Goal: Find contact information: Find contact information

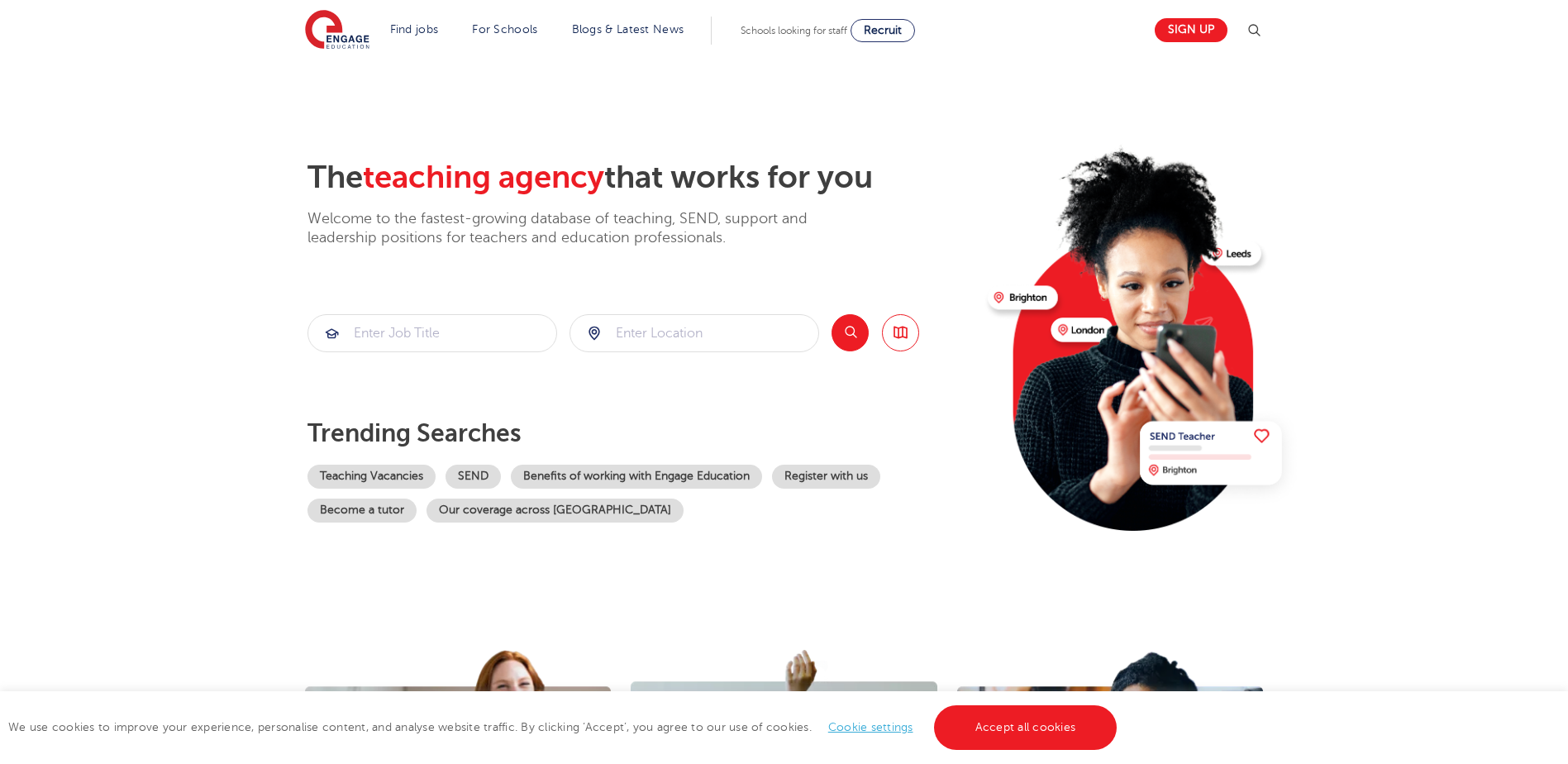
click at [874, 730] on link "Cookie settings" at bounding box center [870, 727] width 85 height 12
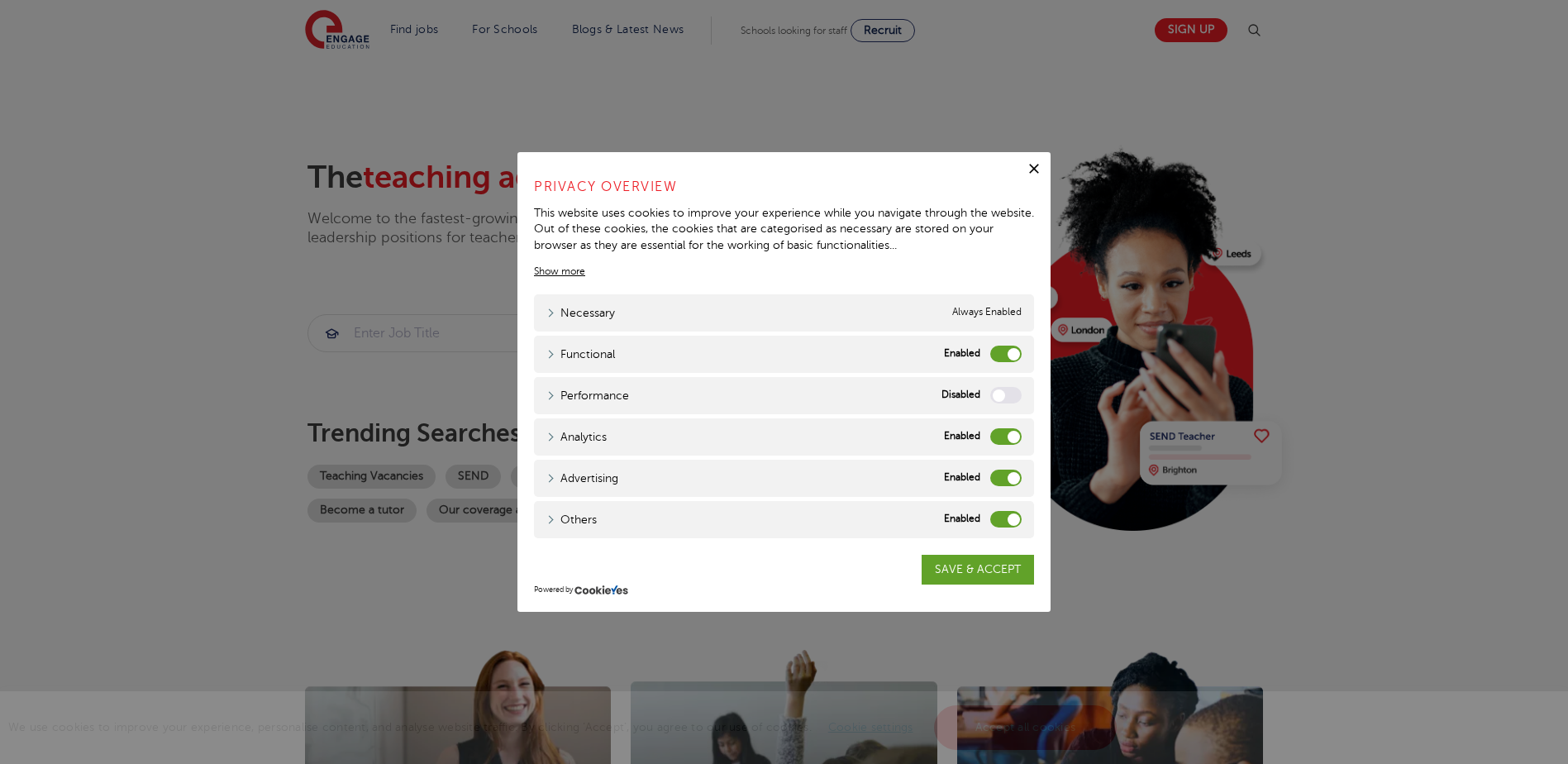
click at [1014, 351] on label "Functional" at bounding box center [1005, 353] width 32 height 16
click at [0, 0] on input "Functional" at bounding box center [0, 0] width 0 height 0
click at [1009, 435] on label "Analytics" at bounding box center [1005, 436] width 32 height 16
click at [0, 0] on input "Analytics" at bounding box center [0, 0] width 0 height 0
click at [1009, 476] on label "Advertising" at bounding box center [1005, 477] width 32 height 16
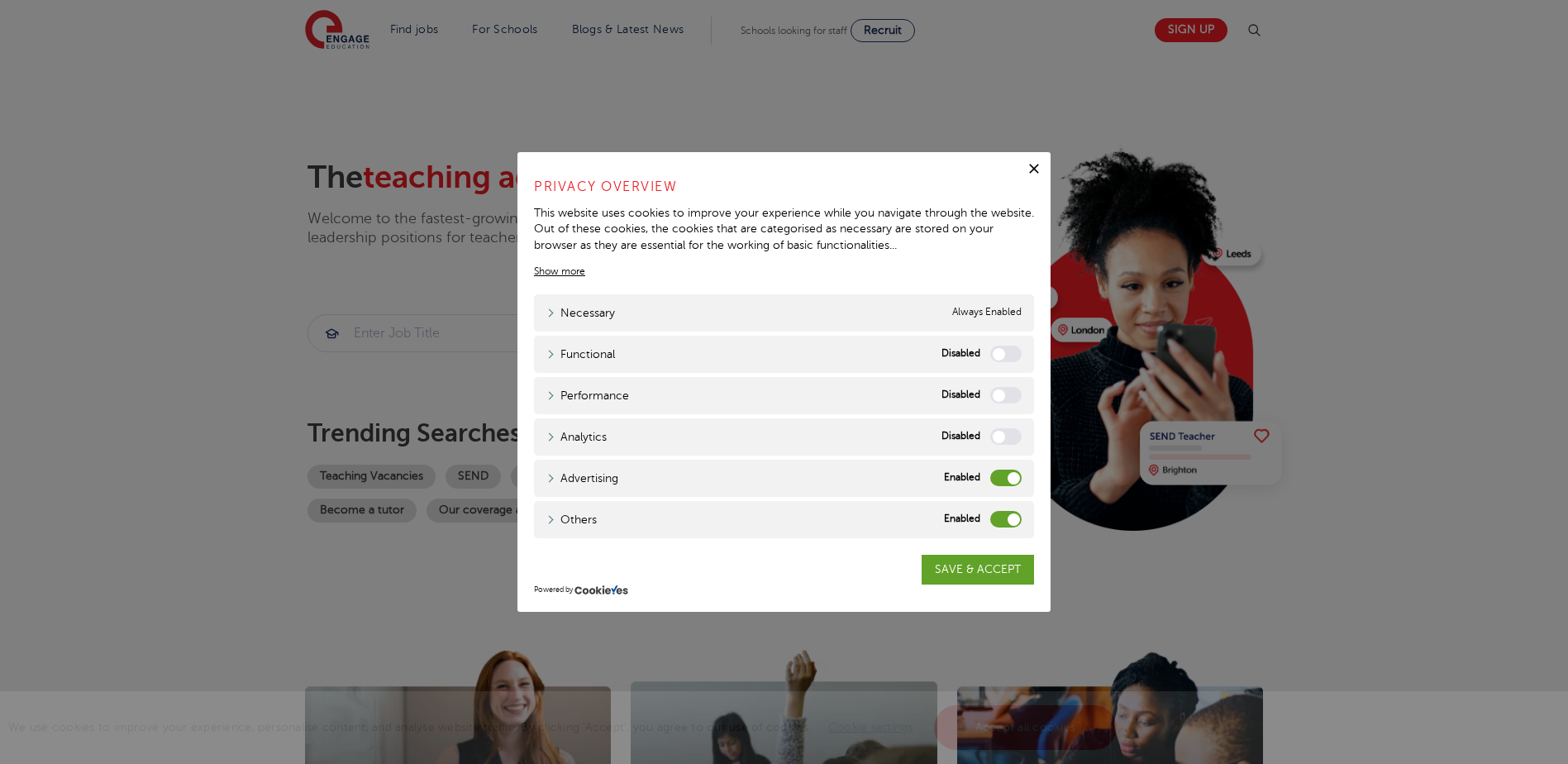
click at [0, 0] on input "Advertising" at bounding box center [0, 0] width 0 height 0
click at [1014, 517] on label "Others" at bounding box center [1005, 518] width 32 height 16
click at [0, 0] on input "Others" at bounding box center [0, 0] width 0 height 0
click at [981, 568] on link "SAVE & ACCEPT" at bounding box center [978, 569] width 113 height 30
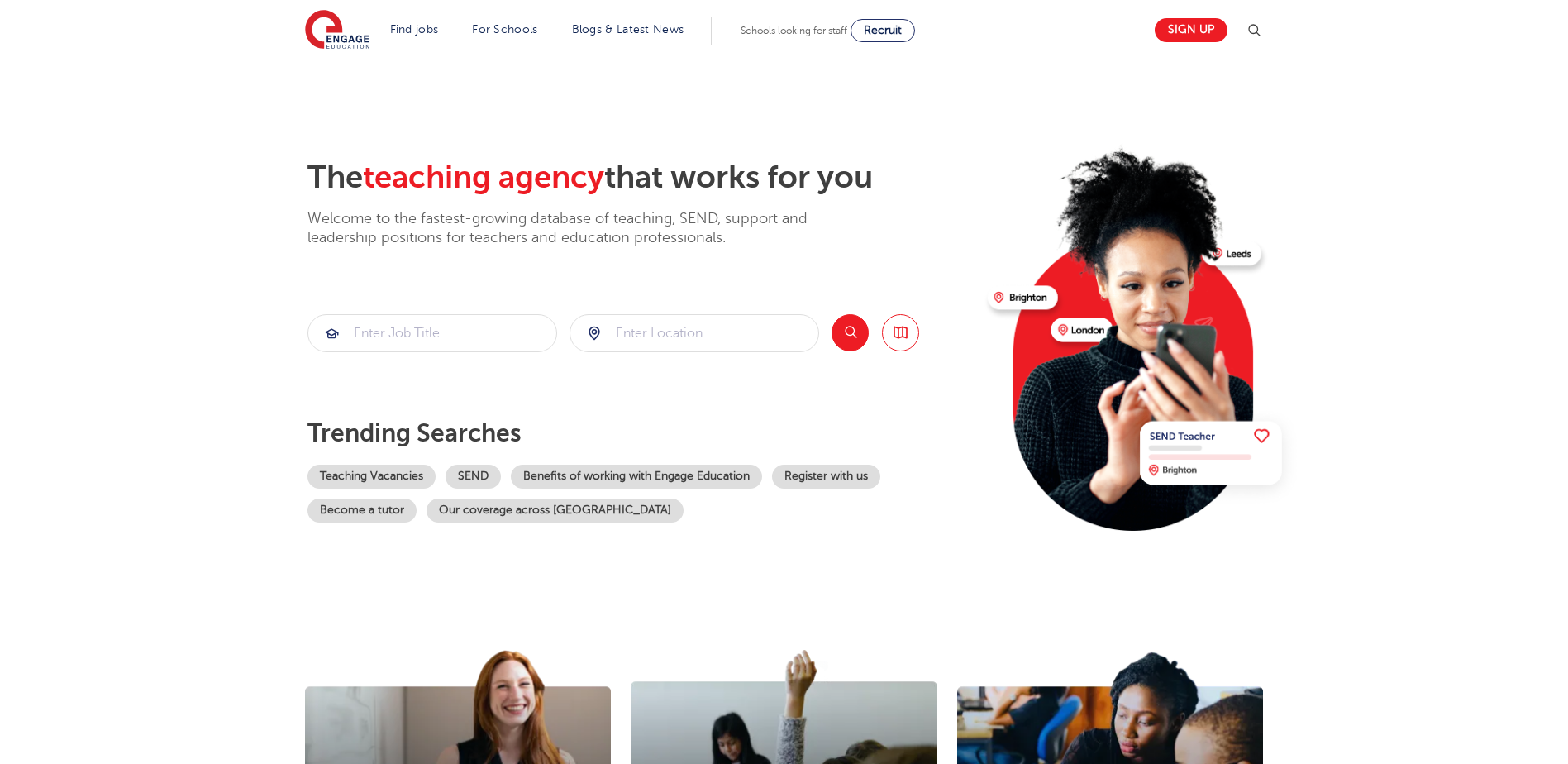
click at [1258, 33] on img at bounding box center [1253, 31] width 20 height 20
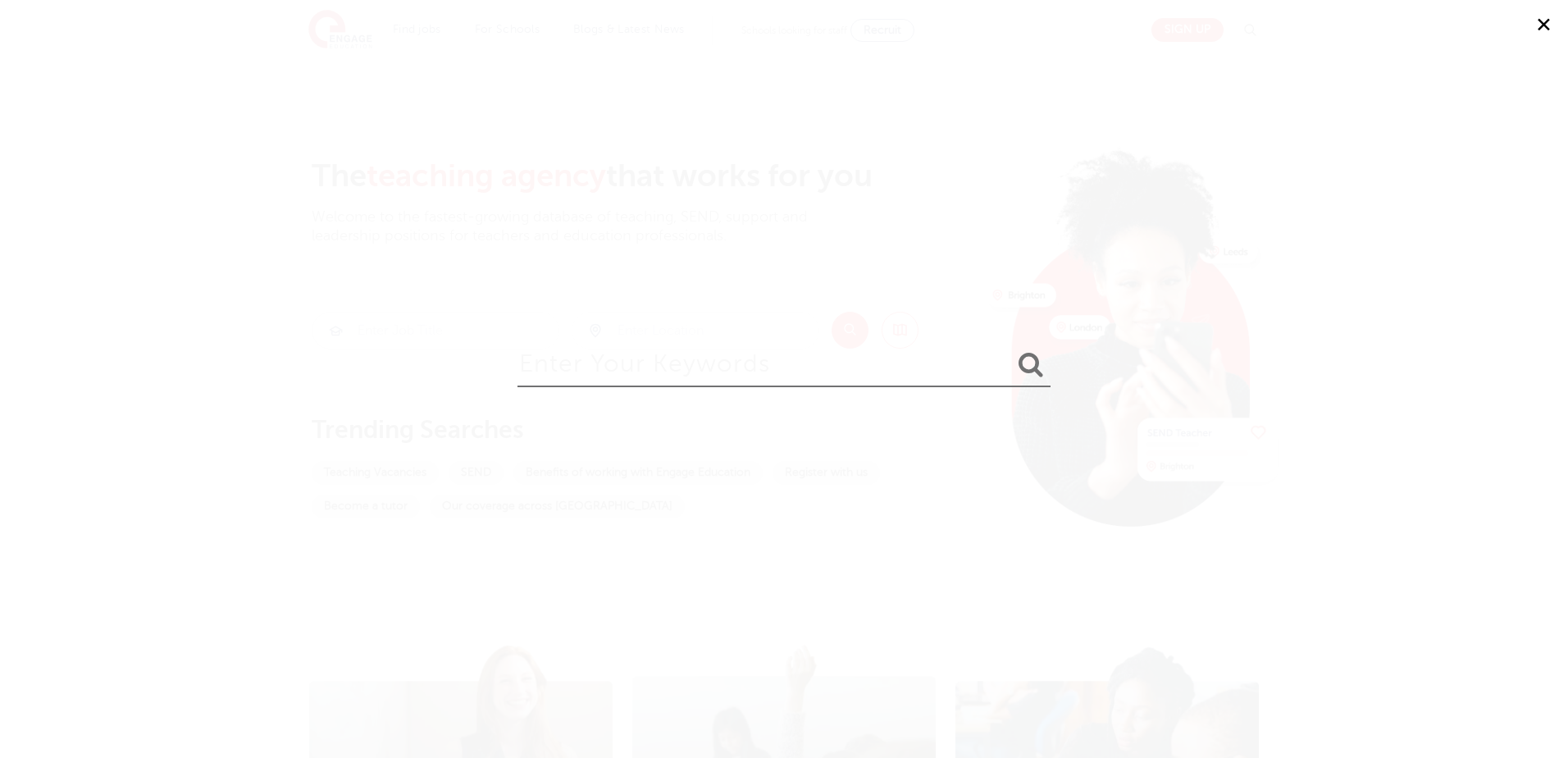
drag, startPoint x: 573, startPoint y: 370, endPoint x: 702, endPoint y: 368, distance: 129.0
click at [587, 370] on input "search" at bounding box center [784, 361] width 533 height 53
type input "telephone number"
click at [1031, 359] on icon "submit" at bounding box center [1031, 364] width 25 height 27
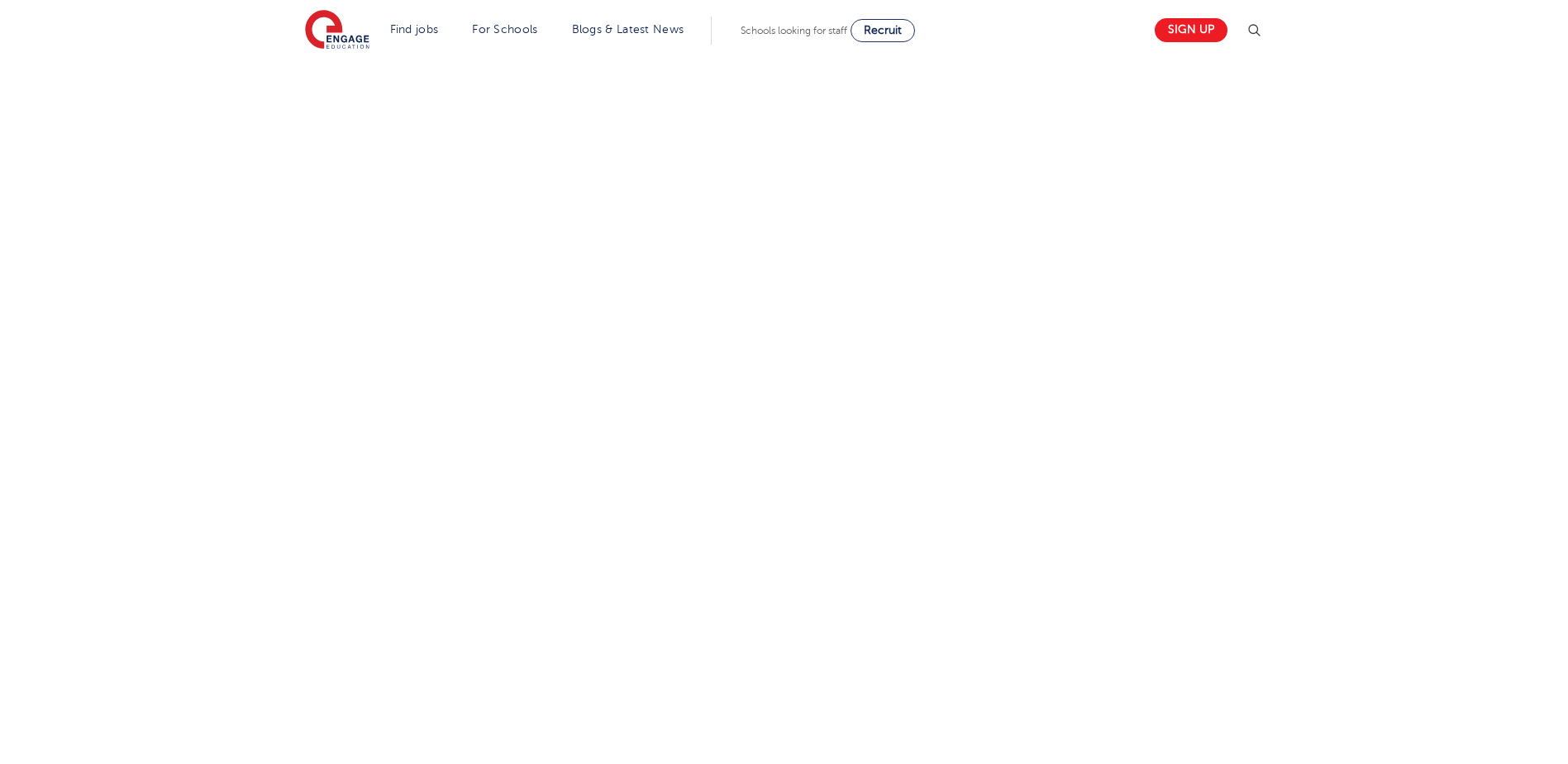
scroll to position [631, 0]
